Goal: Task Accomplishment & Management: Use online tool/utility

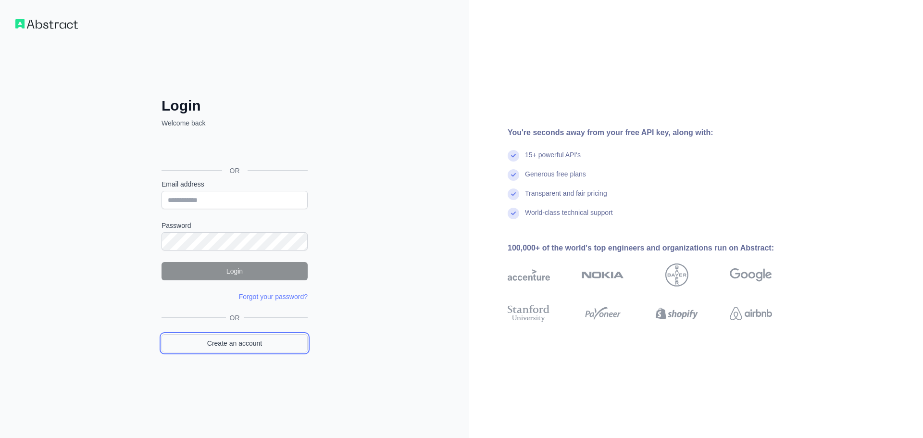
click at [249, 343] on link "Create an account" at bounding box center [235, 343] width 146 height 18
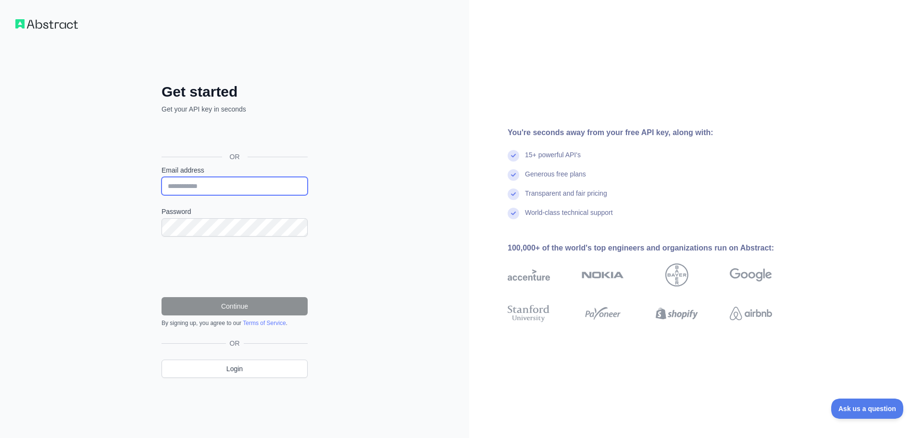
click at [207, 183] on input "Email address" at bounding box center [235, 186] width 146 height 18
paste input "**********"
type input "**********"
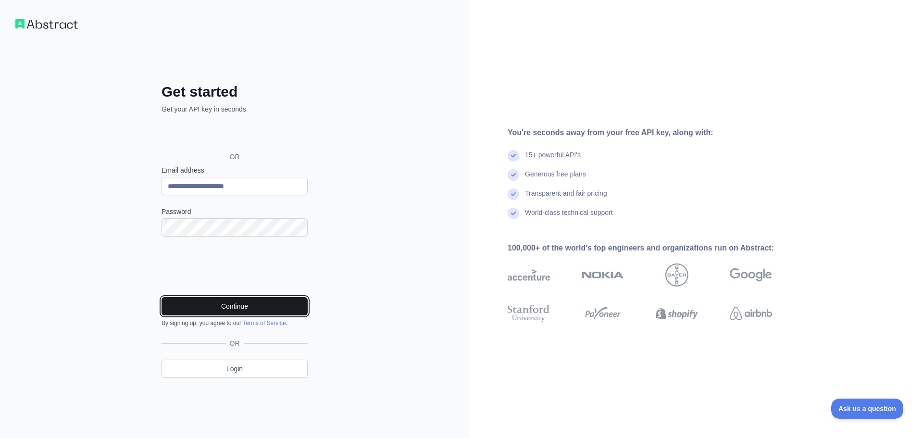
click at [252, 303] on button "Continue" at bounding box center [235, 306] width 146 height 18
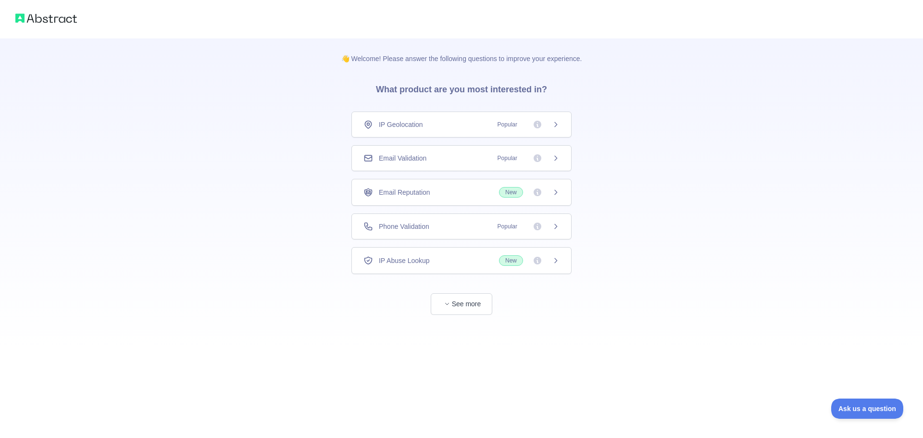
click at [440, 152] on div "Email Validation Popular" at bounding box center [462, 158] width 220 height 26
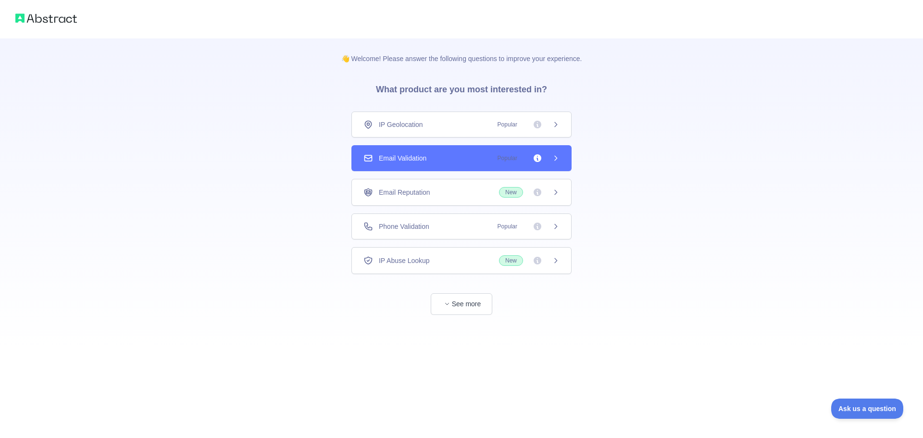
click at [437, 153] on div "Email Validation Popular" at bounding box center [462, 158] width 196 height 10
click at [554, 161] on icon at bounding box center [556, 158] width 8 height 8
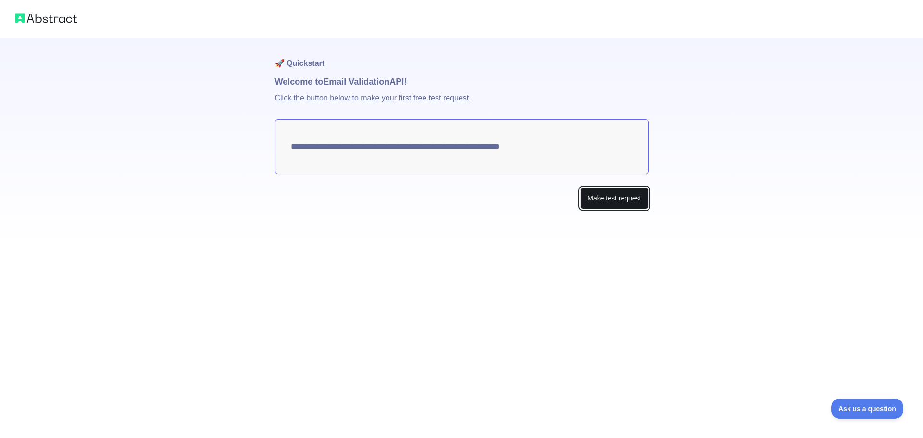
drag, startPoint x: 590, startPoint y: 193, endPoint x: 604, endPoint y: 196, distance: 14.7
click at [590, 194] on button "Make test request" at bounding box center [615, 199] width 68 height 22
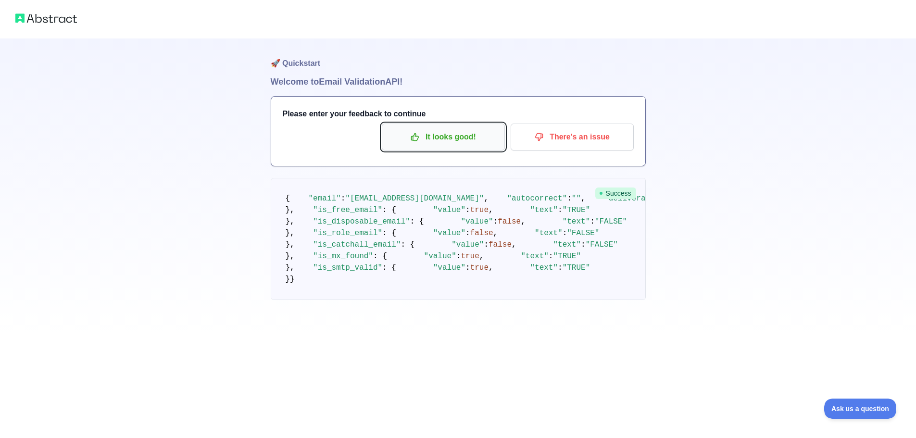
click at [453, 135] on p "It looks good!" at bounding box center [443, 137] width 109 height 16
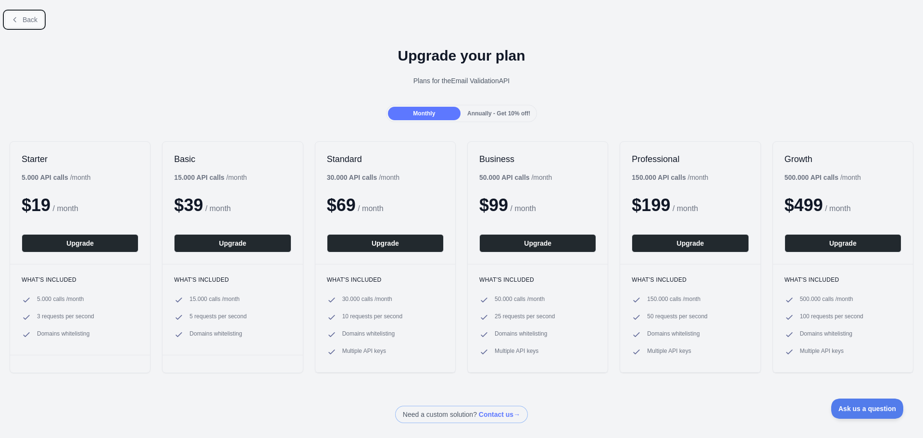
click at [30, 18] on span "Back" at bounding box center [30, 20] width 15 height 8
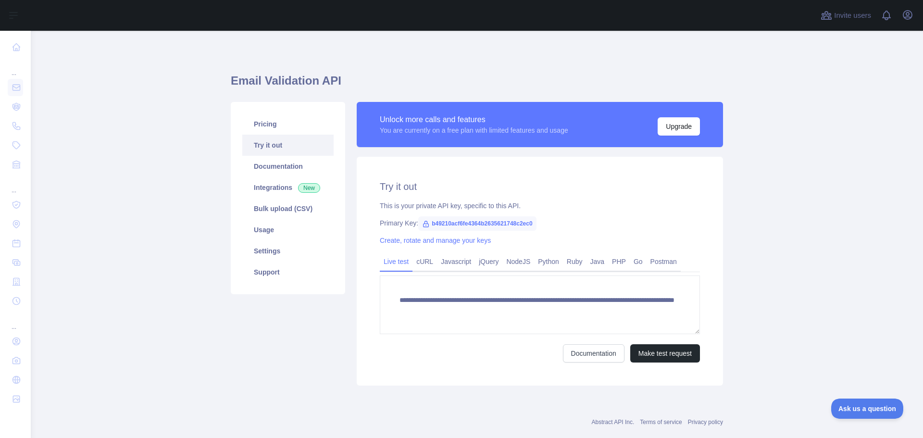
click at [451, 222] on span "b49210acf6fe4364b2635621748c2ec0" at bounding box center [477, 223] width 118 height 14
copy span "b49210acf6fe4364b2635621748c2ec0"
